Goal: Task Accomplishment & Management: Use online tool/utility

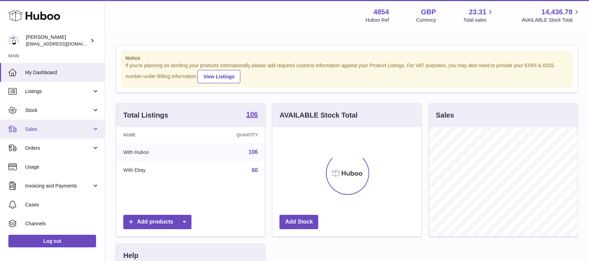
click at [64, 129] on span "Sales" at bounding box center [58, 129] width 67 height 7
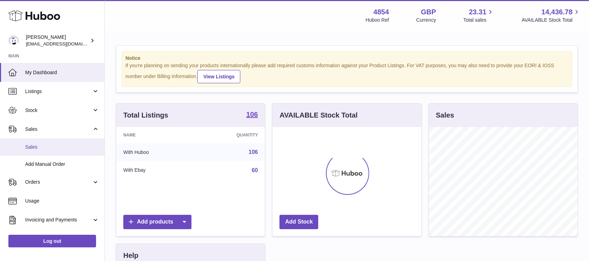
click at [58, 142] on link "Sales" at bounding box center [52, 146] width 105 height 17
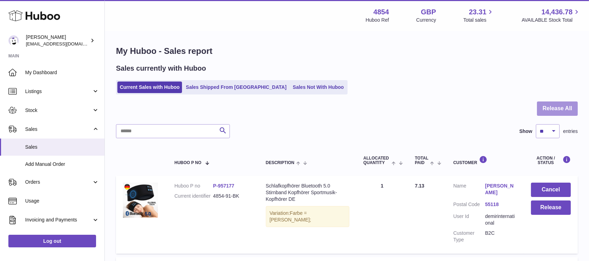
click at [556, 112] on button "Release All" at bounding box center [557, 108] width 41 height 14
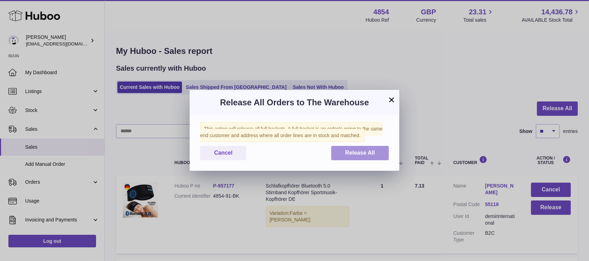
click at [383, 152] on button "Release All" at bounding box center [360, 153] width 58 height 14
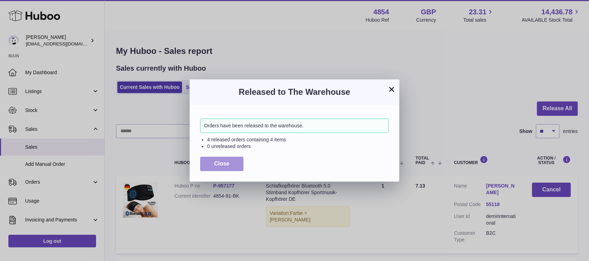
click at [228, 162] on span "Close" at bounding box center [221, 163] width 15 height 6
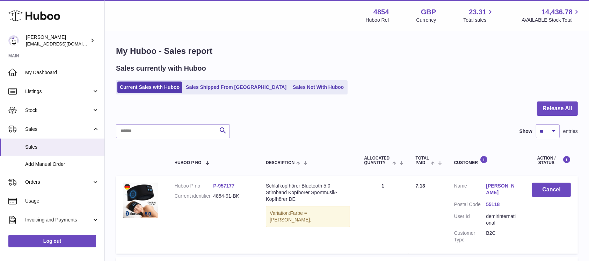
click at [291, 93] on link "Sales Not With Huboo" at bounding box center [319, 87] width 56 height 12
click at [291, 90] on link "Sales Not With Huboo" at bounding box center [319, 87] width 56 height 12
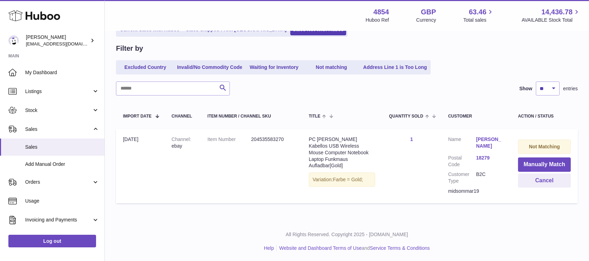
scroll to position [58, 0]
click at [531, 163] on button "Manually Match" at bounding box center [544, 164] width 53 height 14
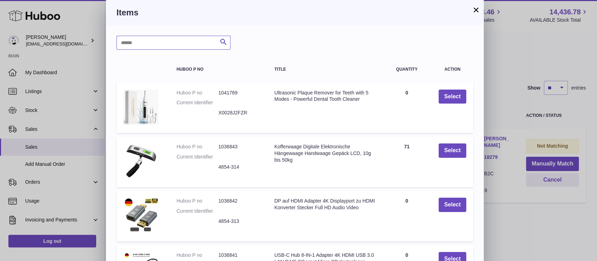
click at [196, 40] on input "text" at bounding box center [173, 43] width 114 height 14
type input "*****"
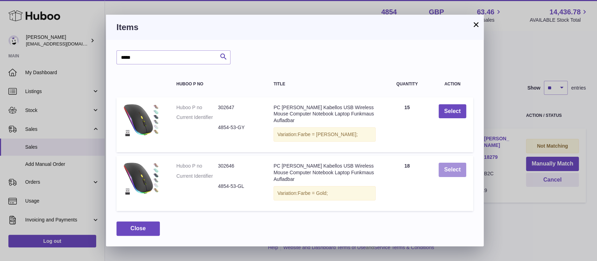
click at [450, 170] on button "Select" at bounding box center [452, 170] width 28 height 14
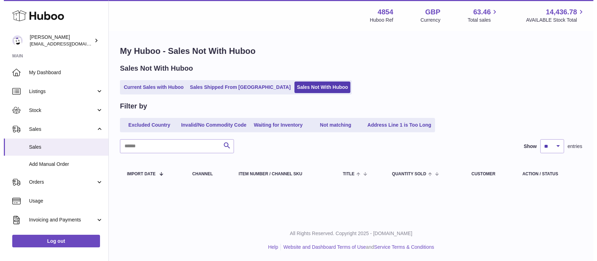
scroll to position [0, 0]
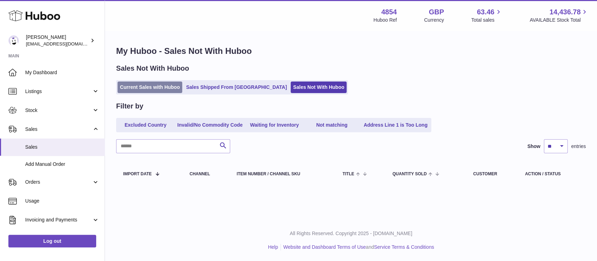
click at [148, 89] on link "Current Sales with Huboo" at bounding box center [149, 87] width 65 height 12
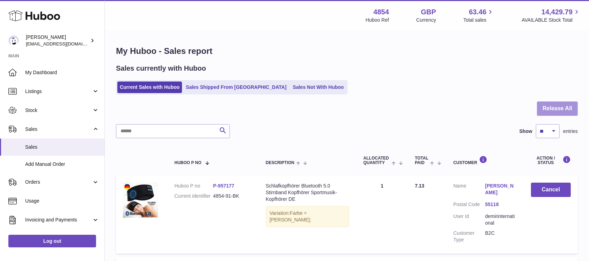
click at [571, 103] on button "Release All" at bounding box center [557, 108] width 41 height 14
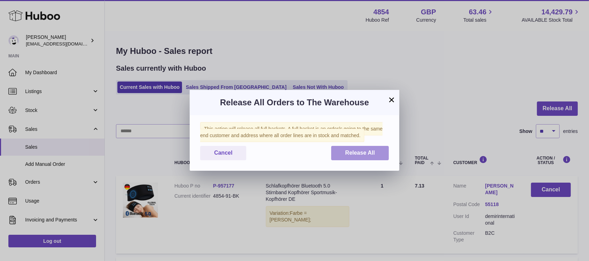
click at [369, 146] on button "Release All" at bounding box center [360, 153] width 58 height 14
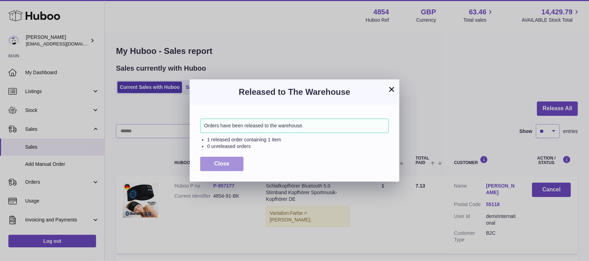
drag, startPoint x: 223, startPoint y: 163, endPoint x: 262, endPoint y: 109, distance: 65.6
click at [223, 163] on span "Close" at bounding box center [221, 163] width 15 height 6
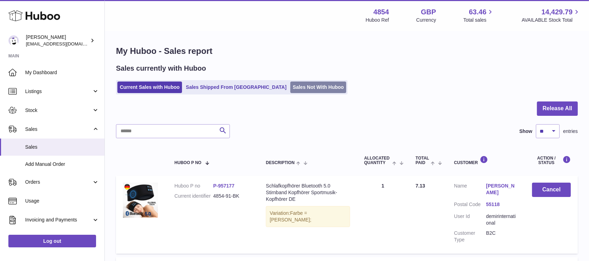
click at [291, 86] on link "Sales Not With Huboo" at bounding box center [319, 87] width 56 height 12
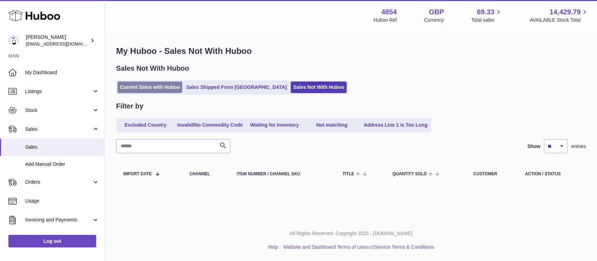
click at [169, 88] on link "Current Sales with Huboo" at bounding box center [149, 87] width 65 height 12
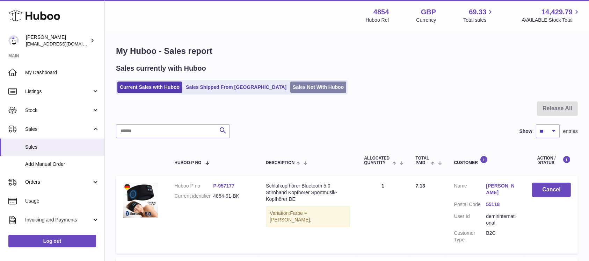
click at [291, 88] on link "Sales Not With Huboo" at bounding box center [319, 87] width 56 height 12
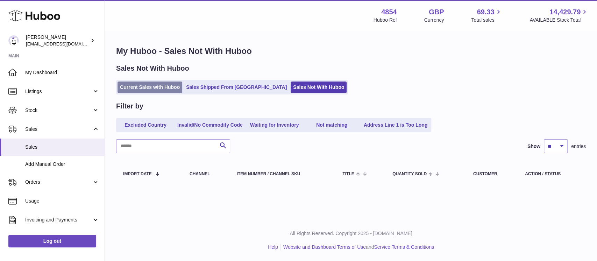
click at [161, 93] on link "Current Sales with Huboo" at bounding box center [149, 87] width 65 height 12
